Goal: Information Seeking & Learning: Learn about a topic

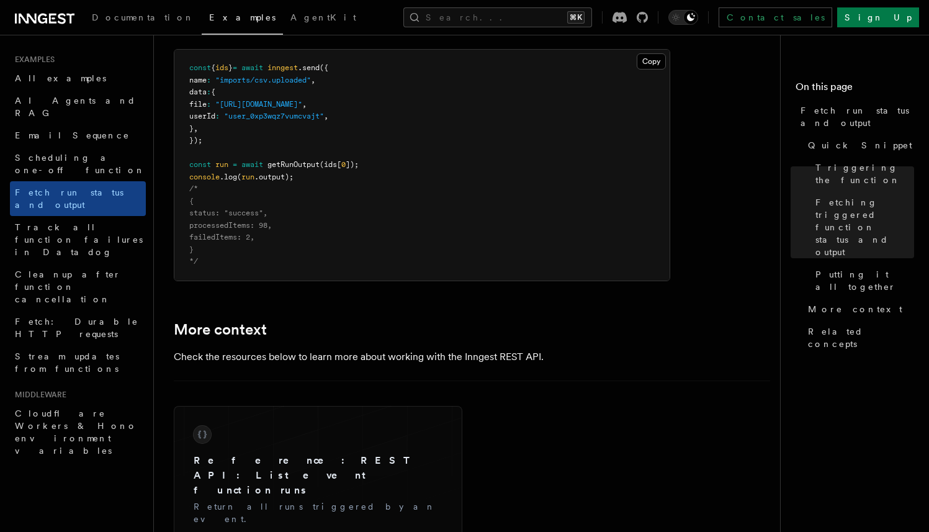
scroll to position [1711, 0]
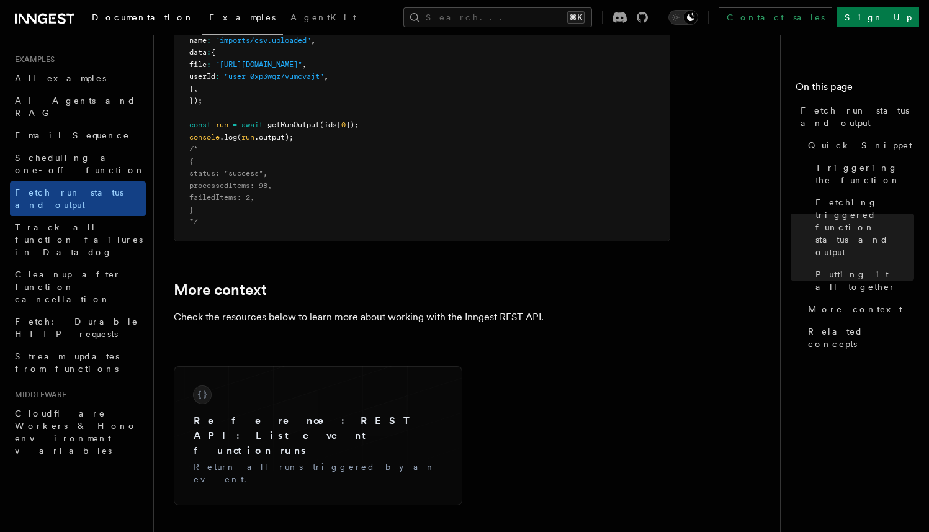
click at [134, 20] on span "Documentation" at bounding box center [143, 17] width 102 height 10
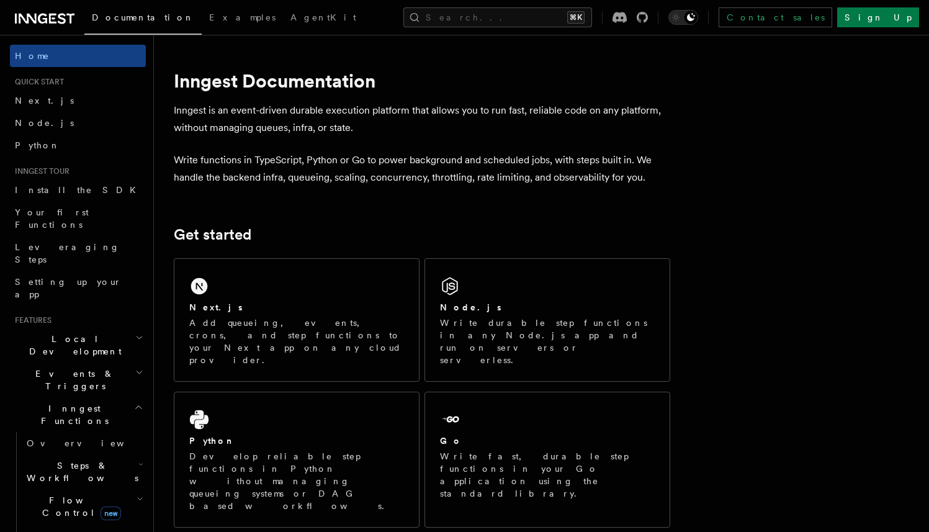
click at [73, 459] on span "Steps & Workflows" at bounding box center [80, 471] width 117 height 25
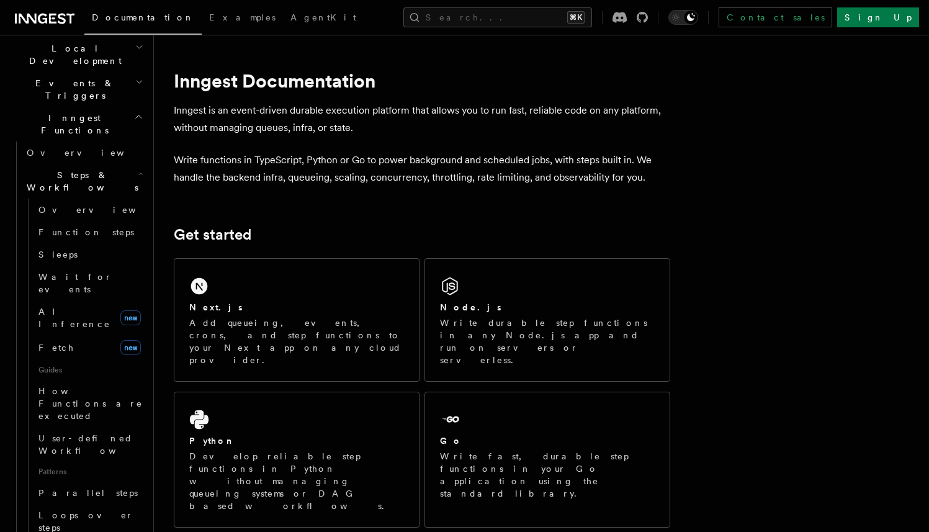
scroll to position [293, 0]
click at [71, 225] on span "Function steps" at bounding box center [86, 230] width 96 height 10
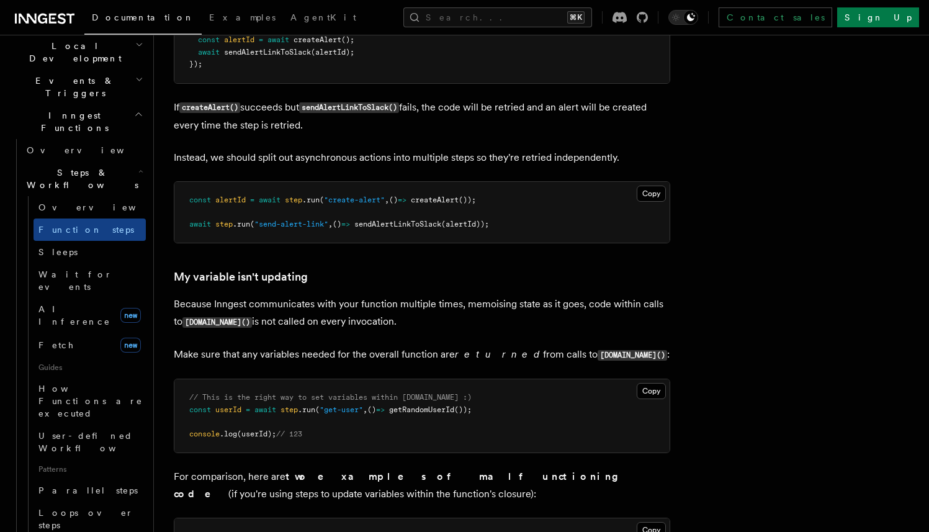
scroll to position [2977, 0]
click at [495, 312] on p "Because Inngest communicates with your function multiple times, memoising state…" at bounding box center [422, 312] width 497 height 35
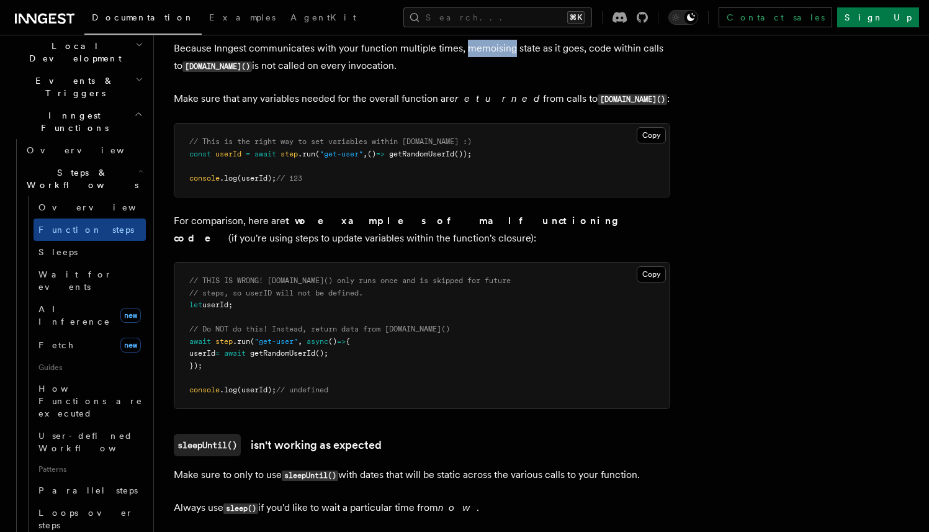
scroll to position [3233, 0]
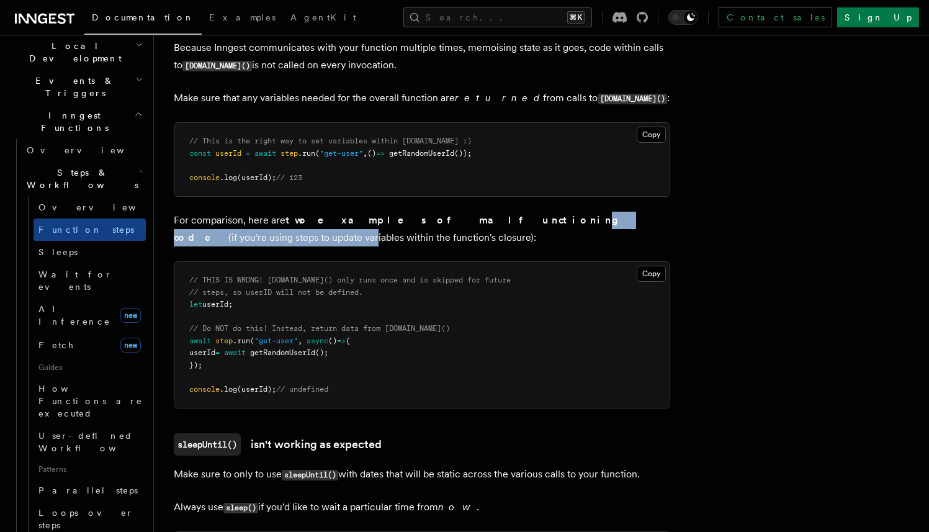
drag, startPoint x: 426, startPoint y: 223, endPoint x: 604, endPoint y: 223, distance: 178.2
click at [604, 223] on p "For comparison, here are two examples of malfunctioning code (if you're using s…" at bounding box center [422, 229] width 497 height 35
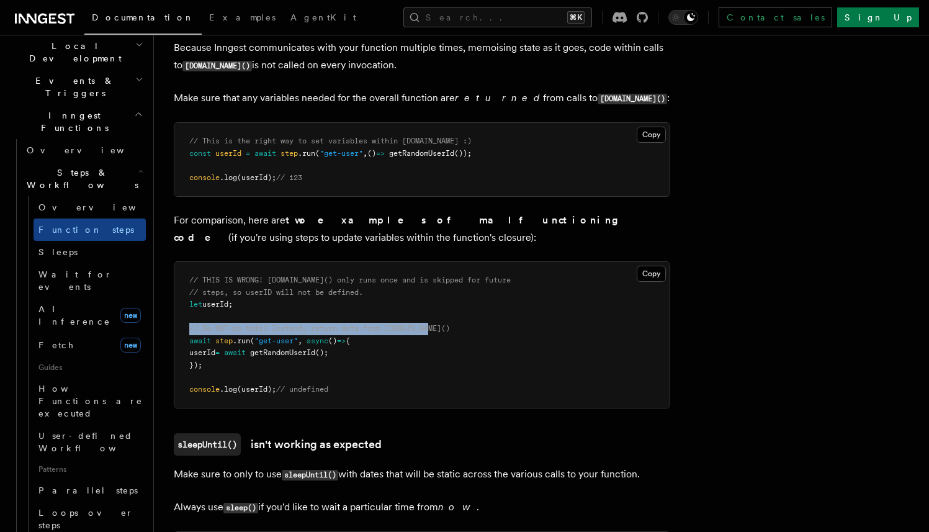
drag, startPoint x: 182, startPoint y: 336, endPoint x: 495, endPoint y: 336, distance: 312.9
click at [495, 336] on pre "// THIS IS WRONG! [DOMAIN_NAME]() only runs once and is skipped for future // s…" at bounding box center [421, 335] width 495 height 146
click at [494, 336] on pre "// THIS IS WRONG! [DOMAIN_NAME]() only runs once and is skipped for future // s…" at bounding box center [421, 335] width 495 height 146
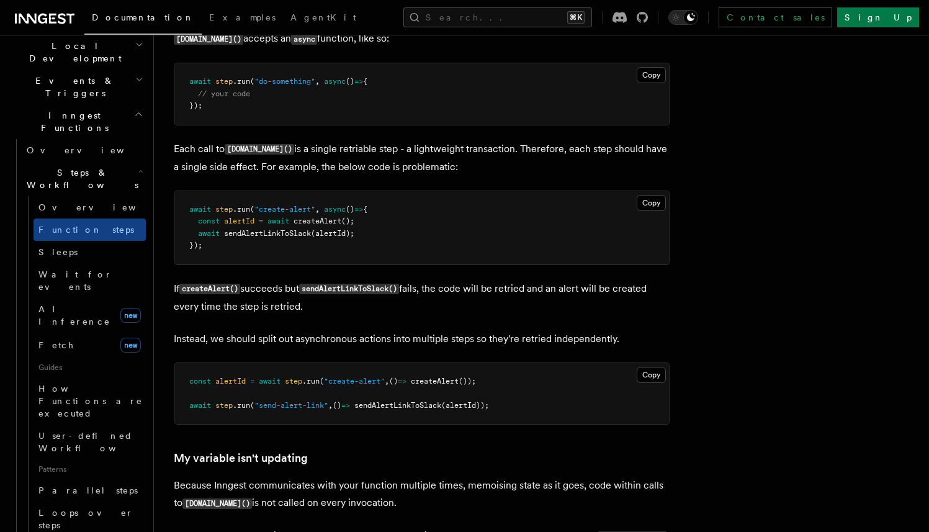
scroll to position [2796, 0]
click at [138, 453] on header "Search... Documentation Examples AgentKit Home Quick start Next.js Node.js Pyth…" at bounding box center [77, 283] width 154 height 497
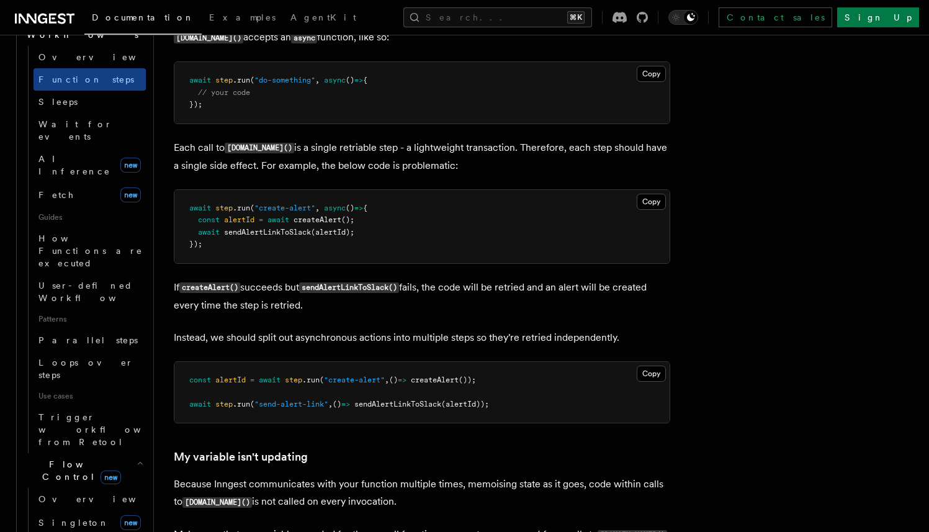
scroll to position [453, 0]
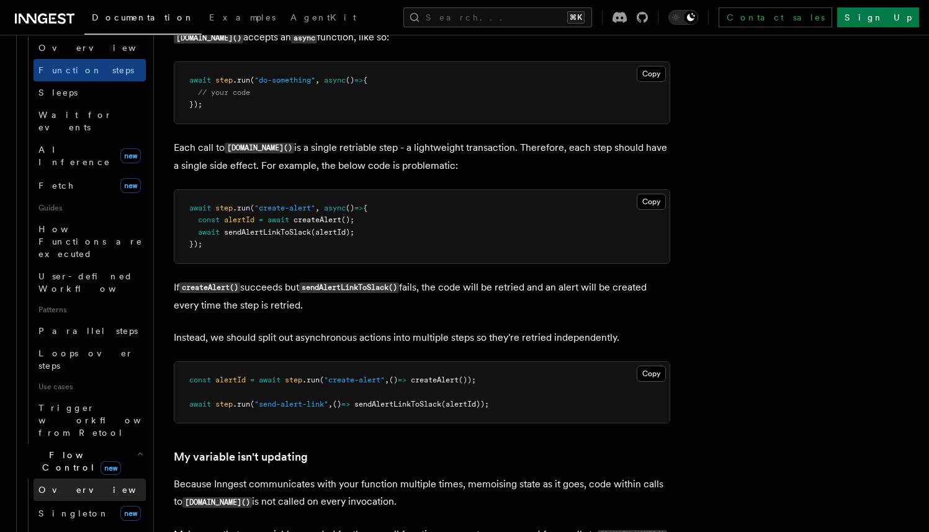
click at [86, 479] on link "Overview" at bounding box center [90, 490] width 112 height 22
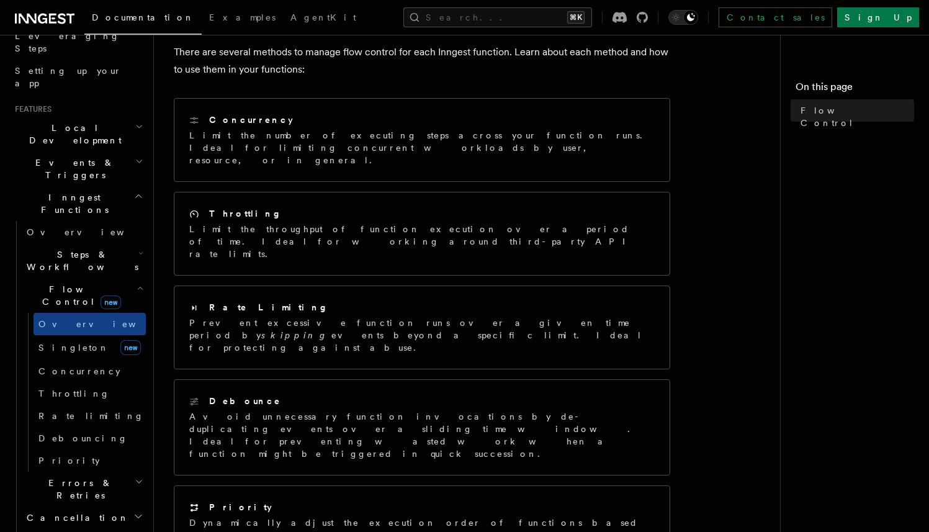
scroll to position [209, 0]
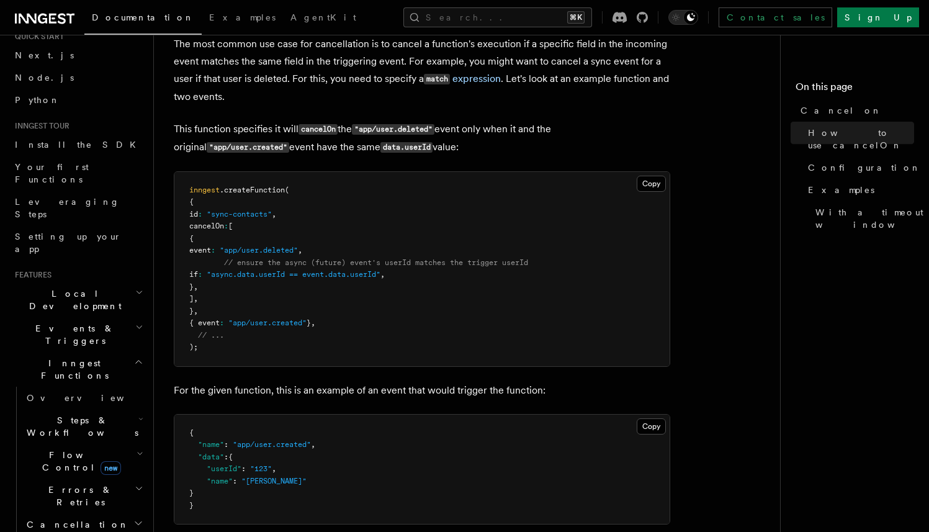
scroll to position [46, 0]
click at [84, 483] on span "Errors & Retries" at bounding box center [78, 495] width 113 height 25
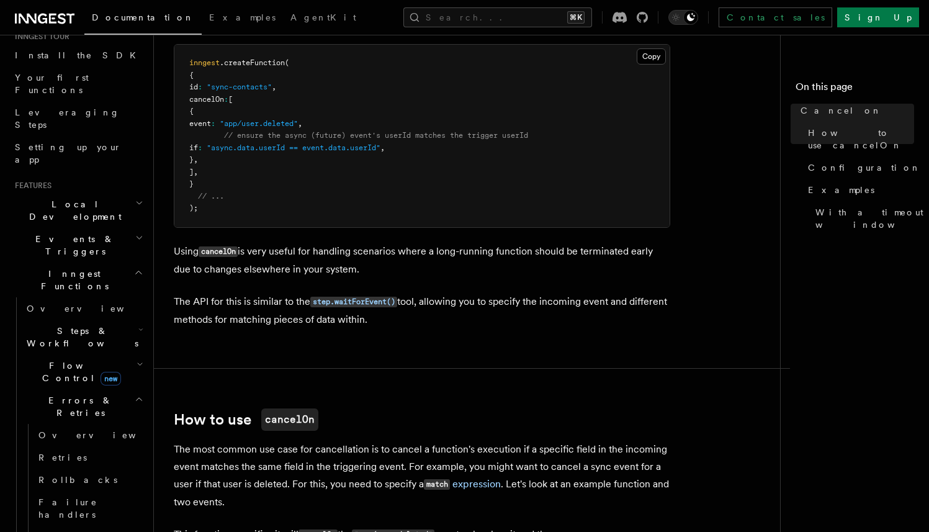
scroll to position [0, 0]
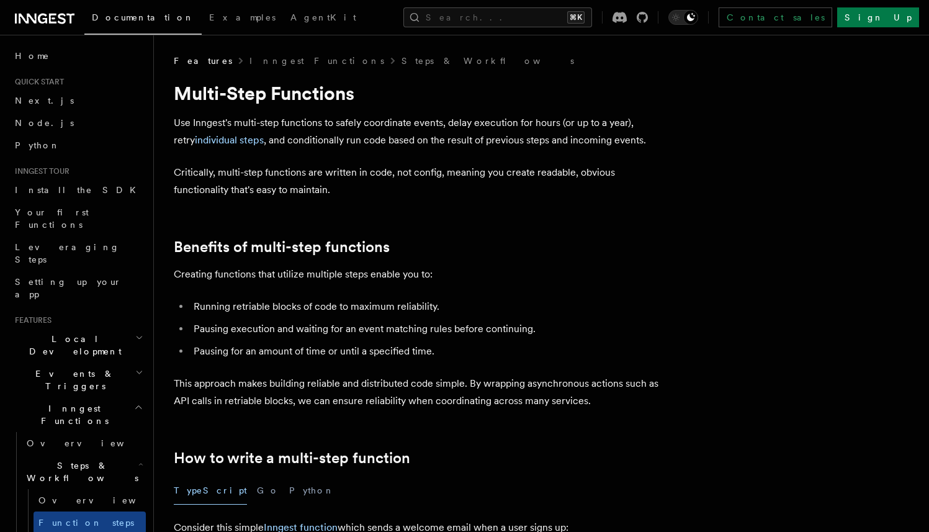
click at [645, 403] on p "This approach makes building reliable and distributed code simple. By wrapping …" at bounding box center [422, 392] width 497 height 35
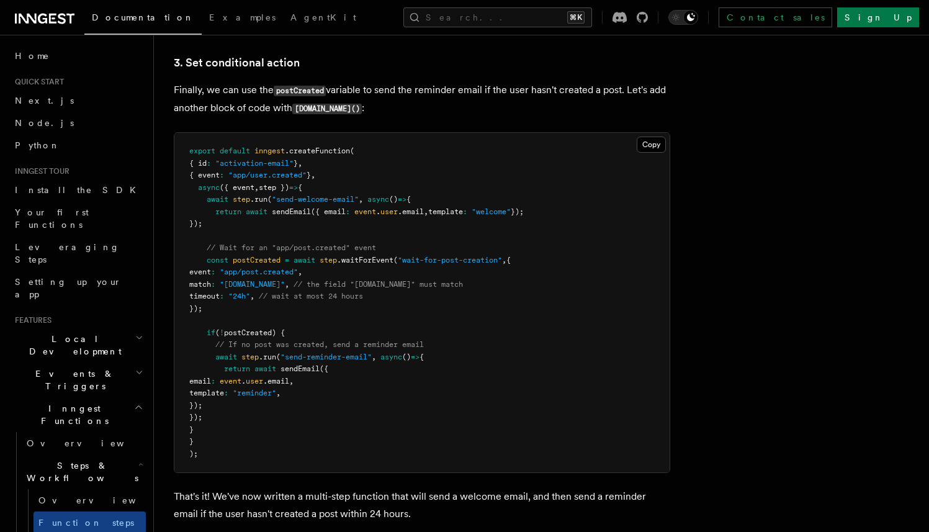
scroll to position [1633, 0]
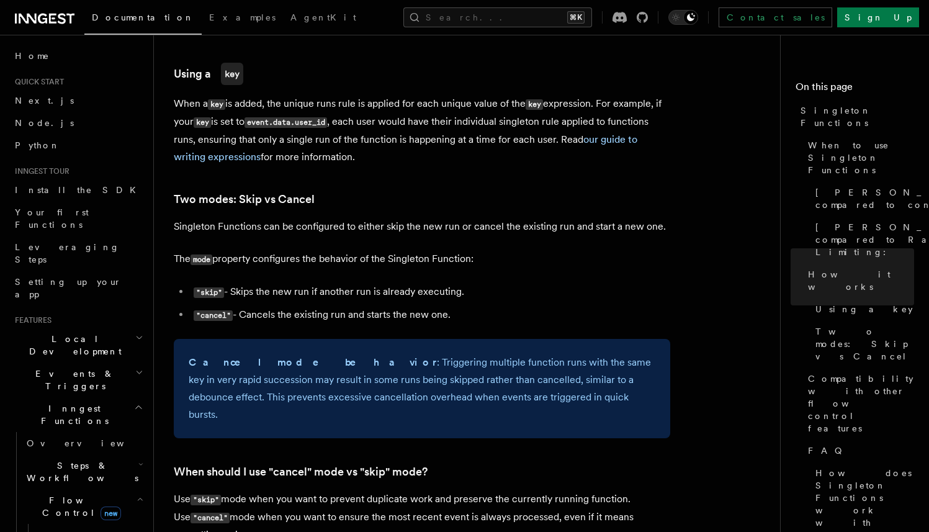
scroll to position [1215, 0]
